Goal: Task Accomplishment & Management: Use online tool/utility

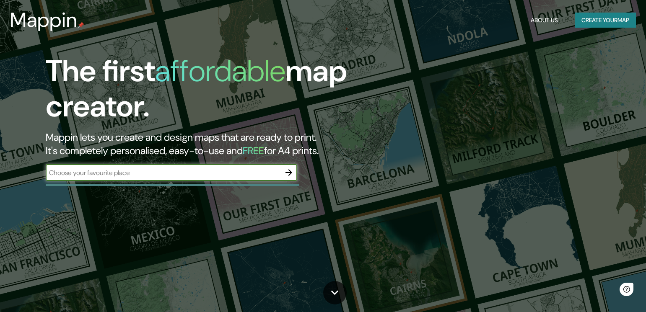
click at [155, 186] on div "The first affordable map creator. Mappin lets you create and design maps that a…" at bounding box center [207, 122] width 388 height 136
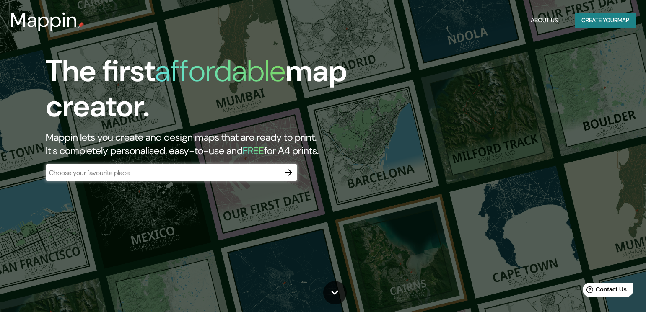
click at [160, 177] on input "text" at bounding box center [163, 173] width 235 height 10
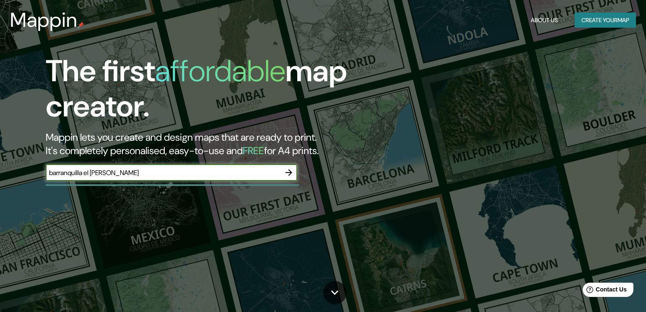
type input "barranquilla el [PERSON_NAME]"
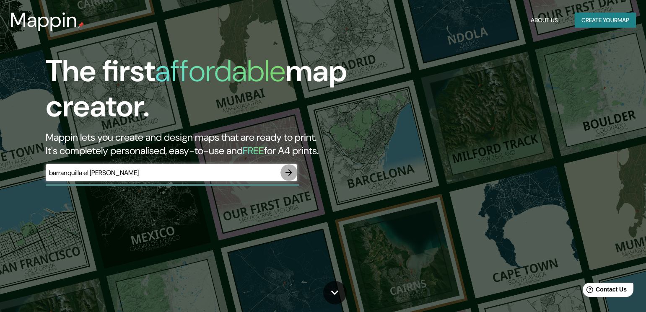
click at [288, 168] on icon "button" at bounding box center [289, 173] width 10 height 10
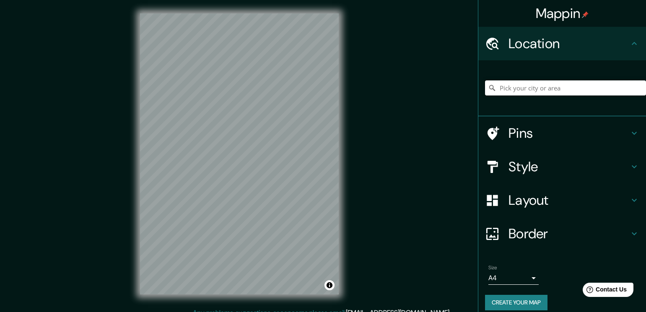
click at [537, 90] on input "Pick your city or area" at bounding box center [565, 87] width 161 height 15
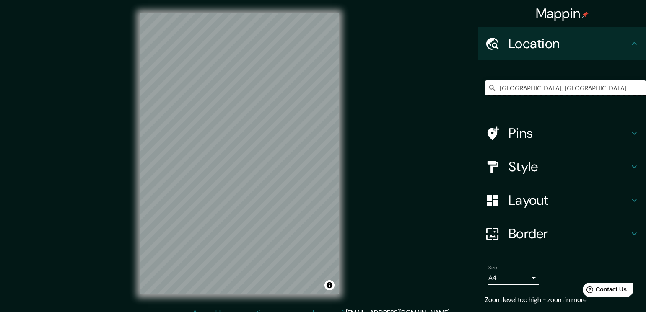
type input "[GEOGRAPHIC_DATA], [GEOGRAPHIC_DATA], [GEOGRAPHIC_DATA]"
click at [561, 140] on h4 "Pins" at bounding box center [568, 133] width 121 height 17
